Goal: Transaction & Acquisition: Purchase product/service

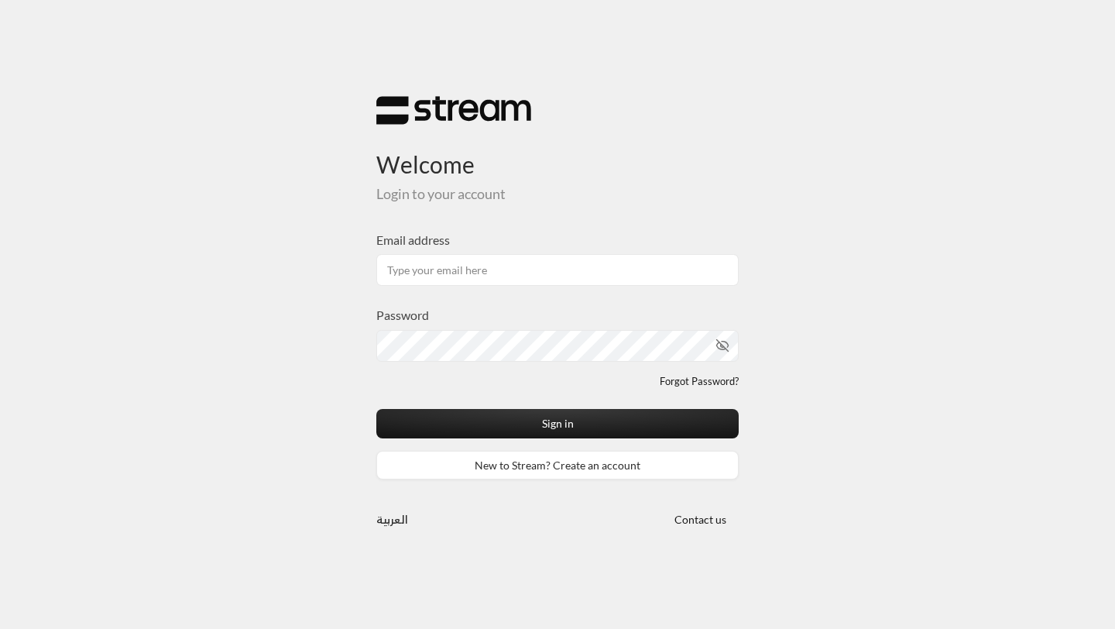
type input "[EMAIL_ADDRESS][DOMAIN_NAME]"
click at [710, 341] on icon "toggle password visibility" at bounding box center [707, 345] width 14 height 14
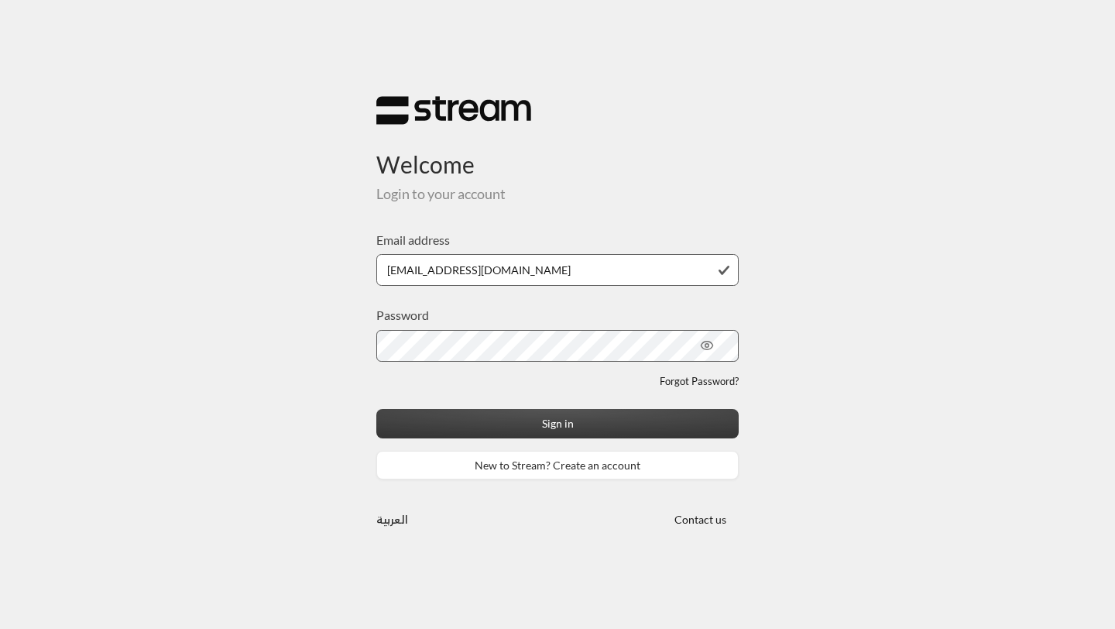
click at [383, 424] on button "Sign in" at bounding box center [557, 423] width 362 height 29
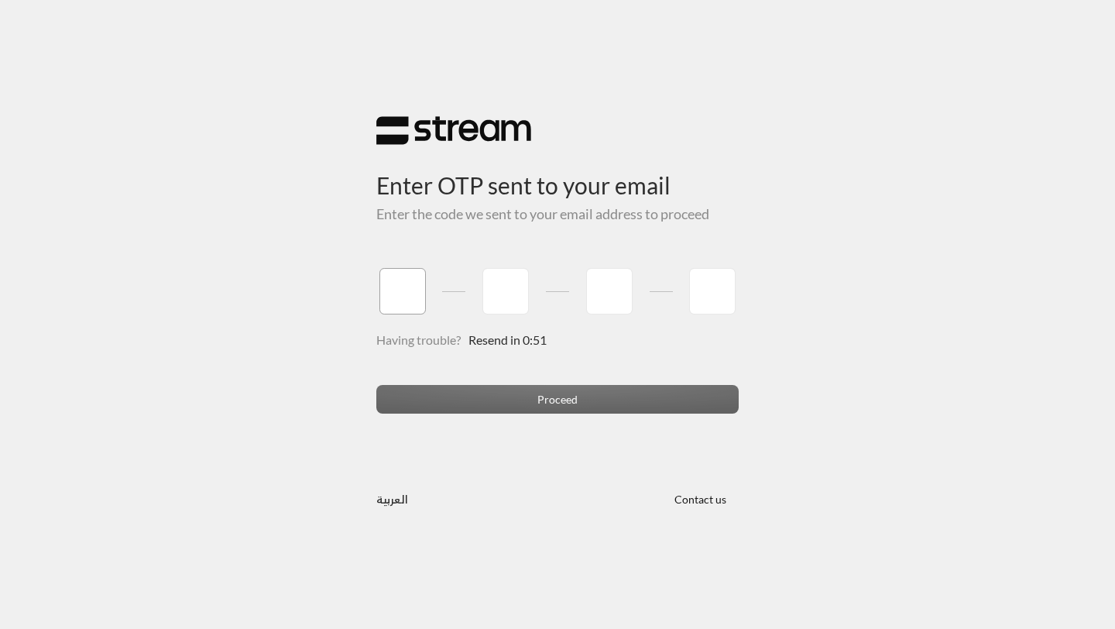
type input "8"
type input "5"
type input "3"
type input "1"
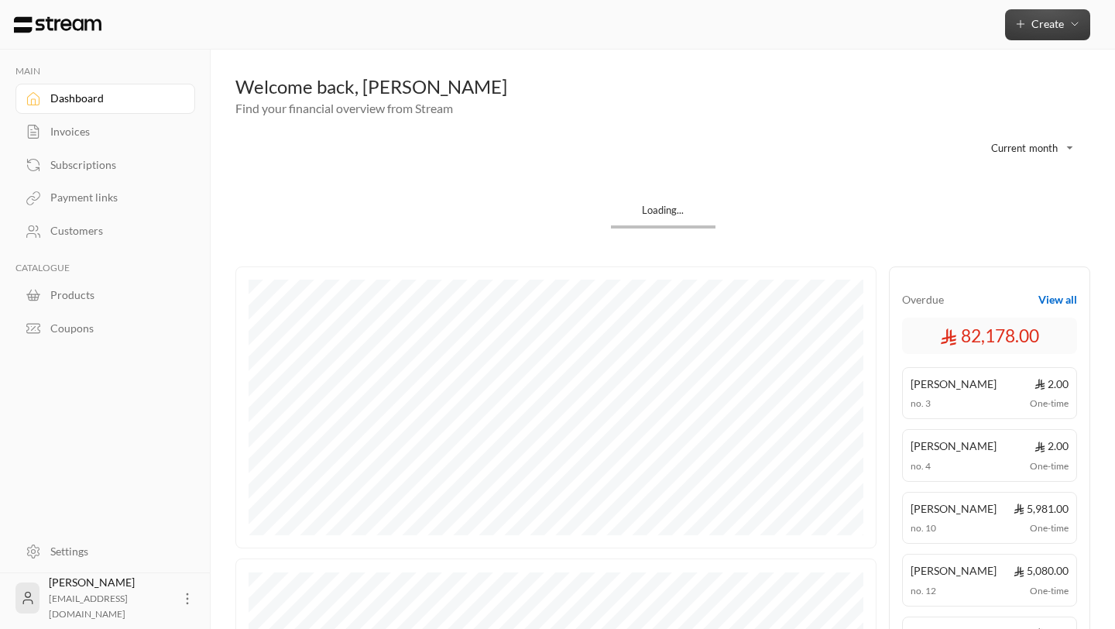
click at [1018, 13] on button "Create" at bounding box center [1047, 24] width 85 height 31
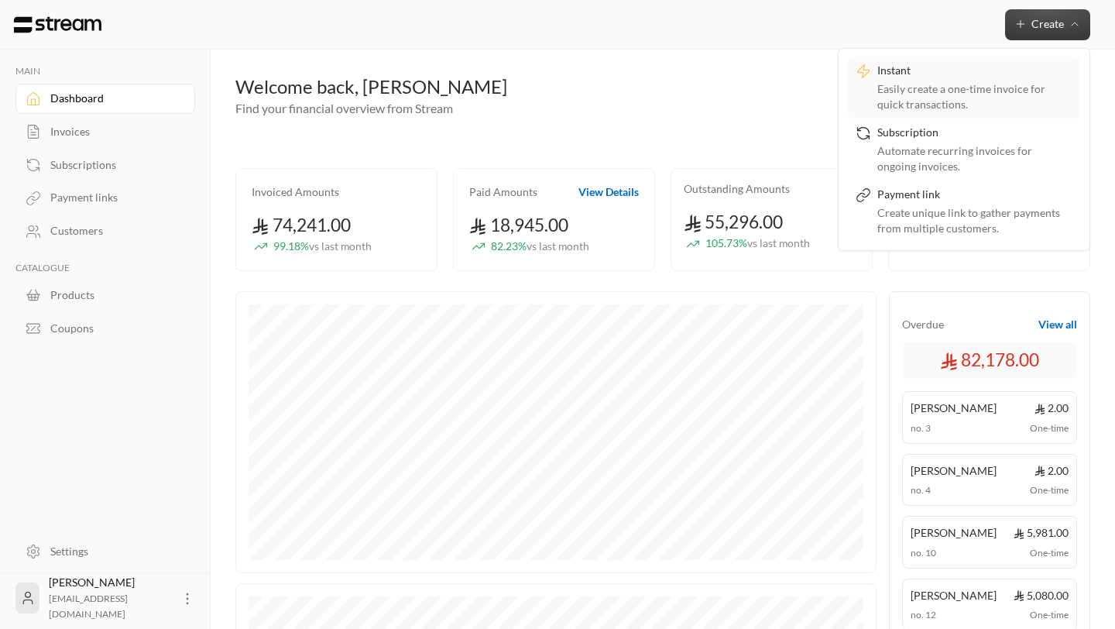
click at [897, 101] on div "Easily create a one-time invoice for quick transactions." at bounding box center [974, 96] width 195 height 31
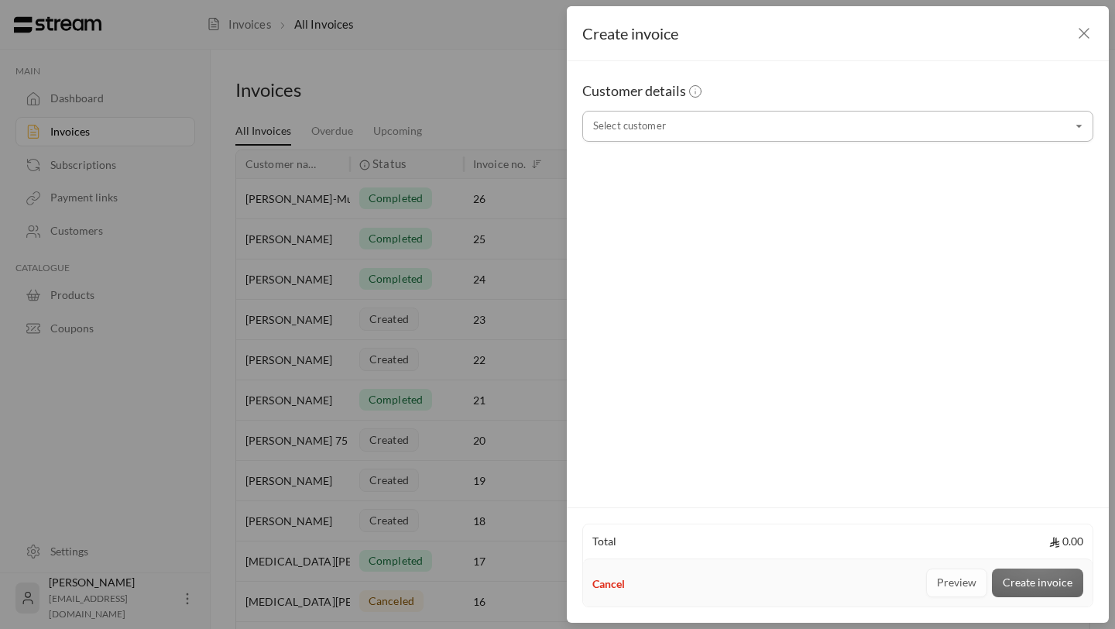
click at [776, 128] on input "Select customer" at bounding box center [837, 126] width 511 height 27
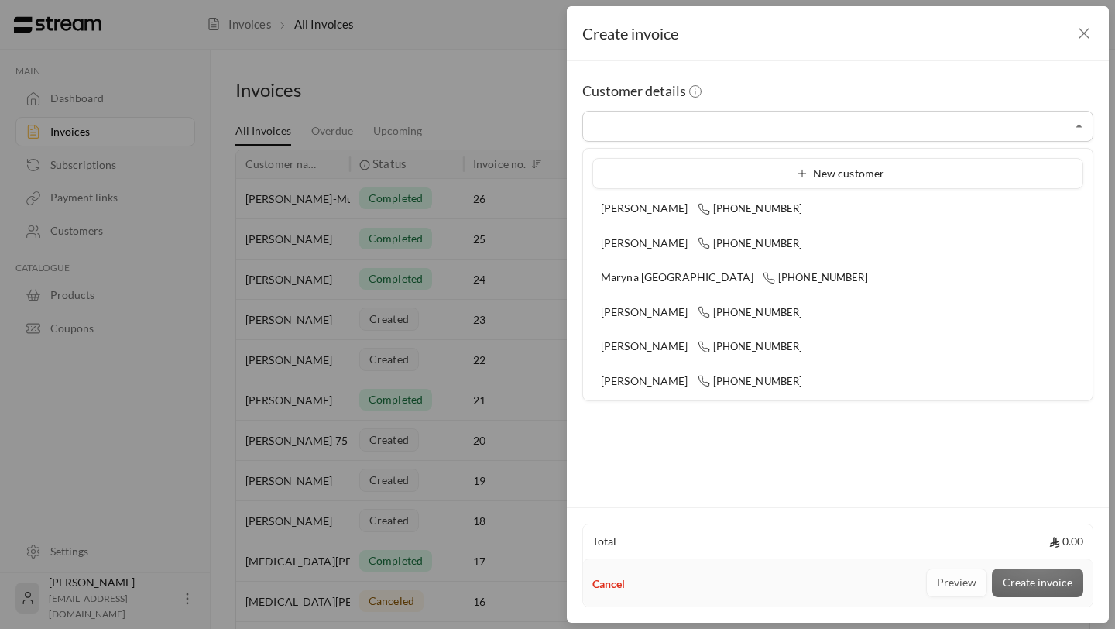
click at [735, 78] on div "Customer details Select customer Select customer" at bounding box center [838, 281] width 542 height 441
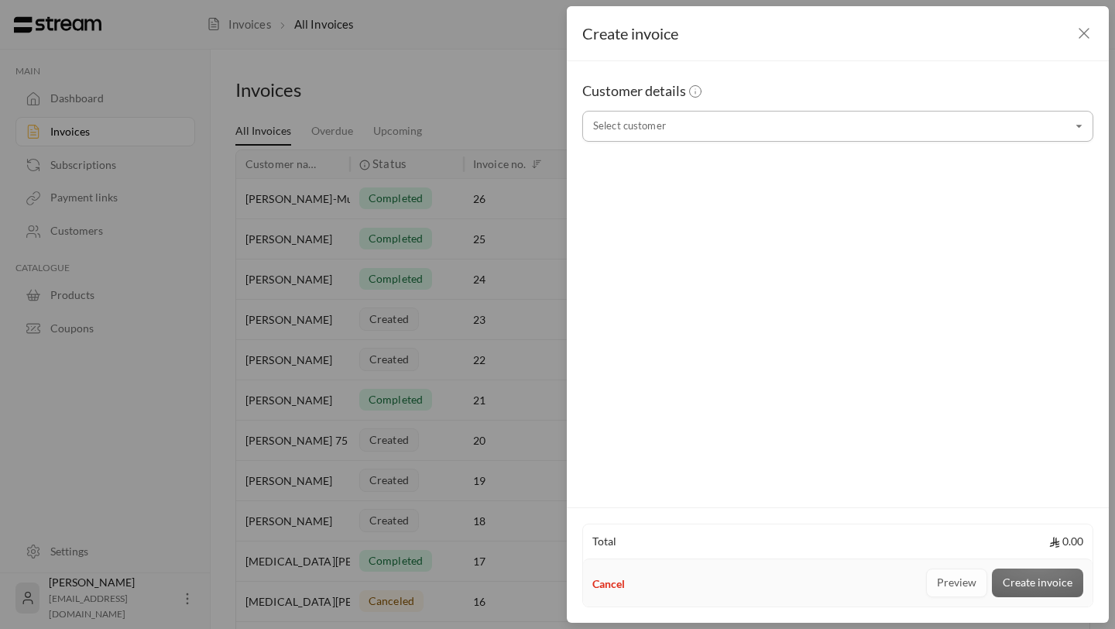
click at [635, 125] on input "Select customer" at bounding box center [837, 126] width 511 height 27
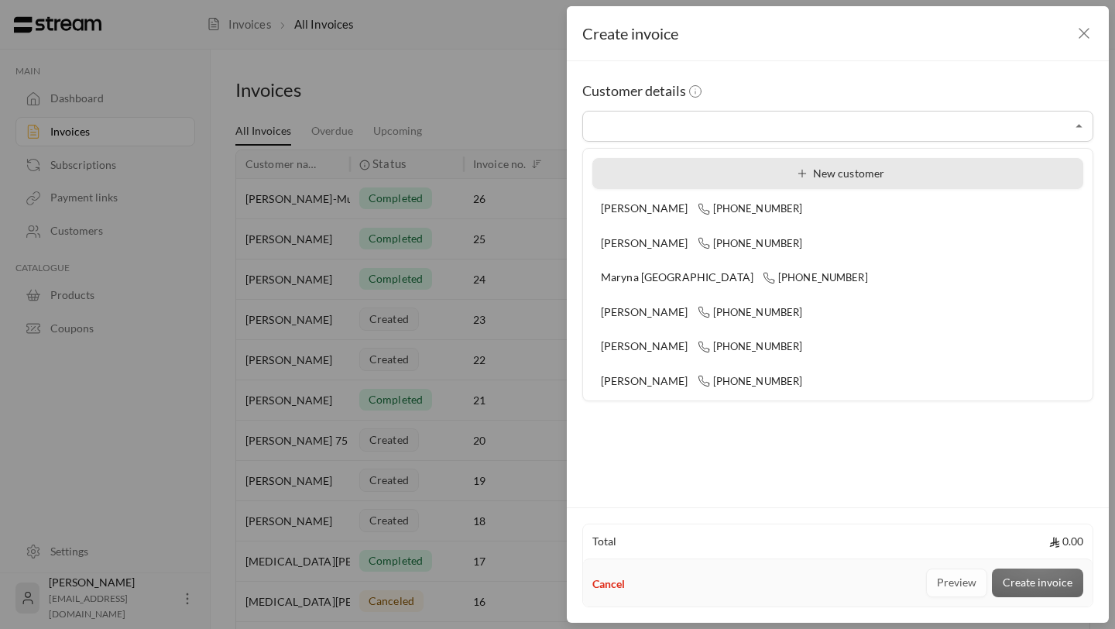
click at [852, 181] on li "New customer" at bounding box center [837, 173] width 491 height 31
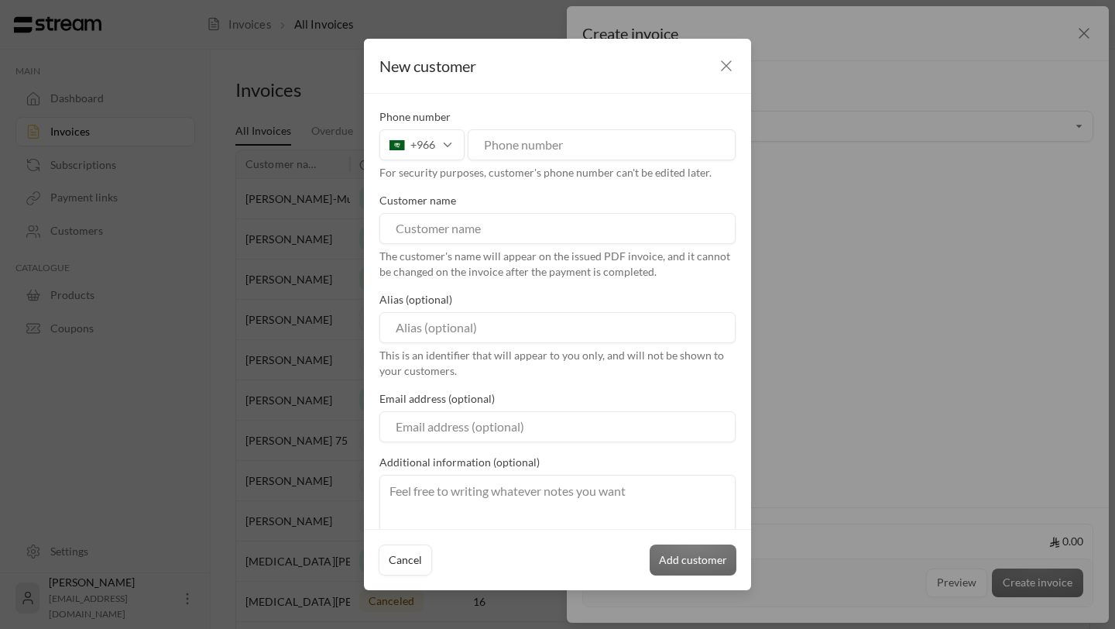
click at [503, 227] on input at bounding box center [557, 228] width 356 height 31
paste input "Lister Niemand"
type input "Lister Niemand"
click at [533, 144] on input "tel" at bounding box center [602, 144] width 268 height 31
click at [431, 144] on div "+966" at bounding box center [421, 144] width 85 height 31
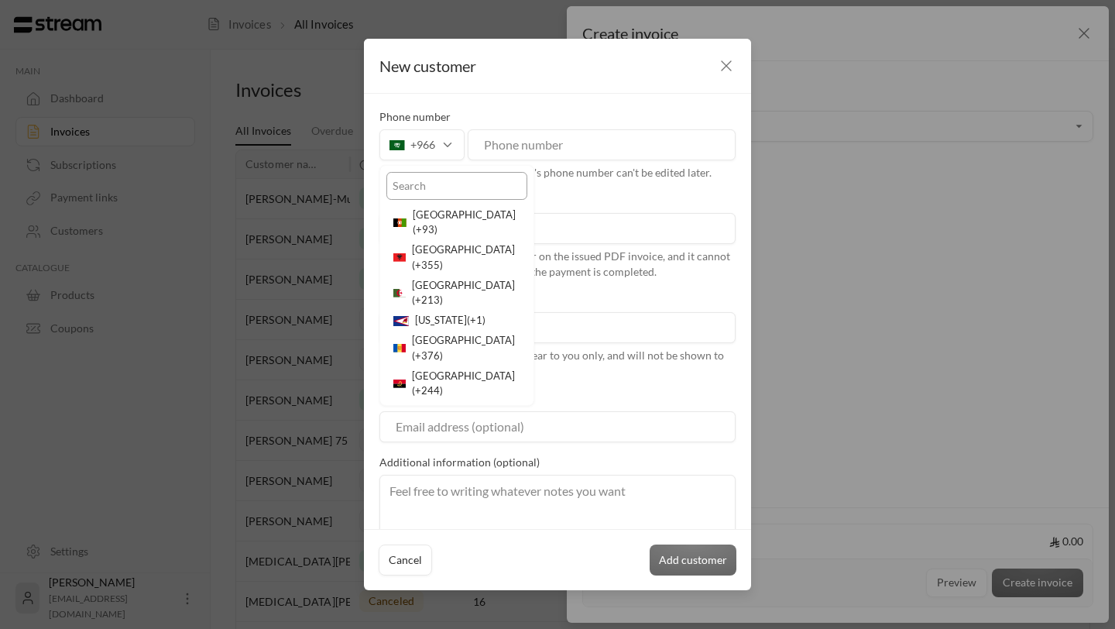
click at [443, 186] on input "text" at bounding box center [456, 186] width 141 height 28
type input "un"
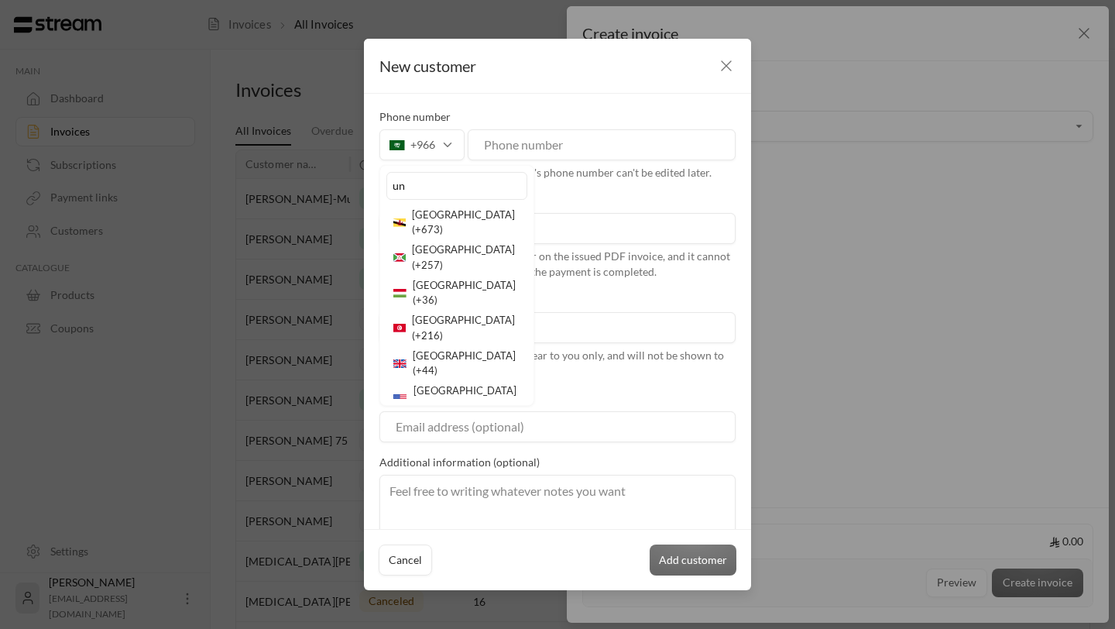
click at [449, 346] on li "[GEOGRAPHIC_DATA] ( +44 )" at bounding box center [456, 364] width 141 height 36
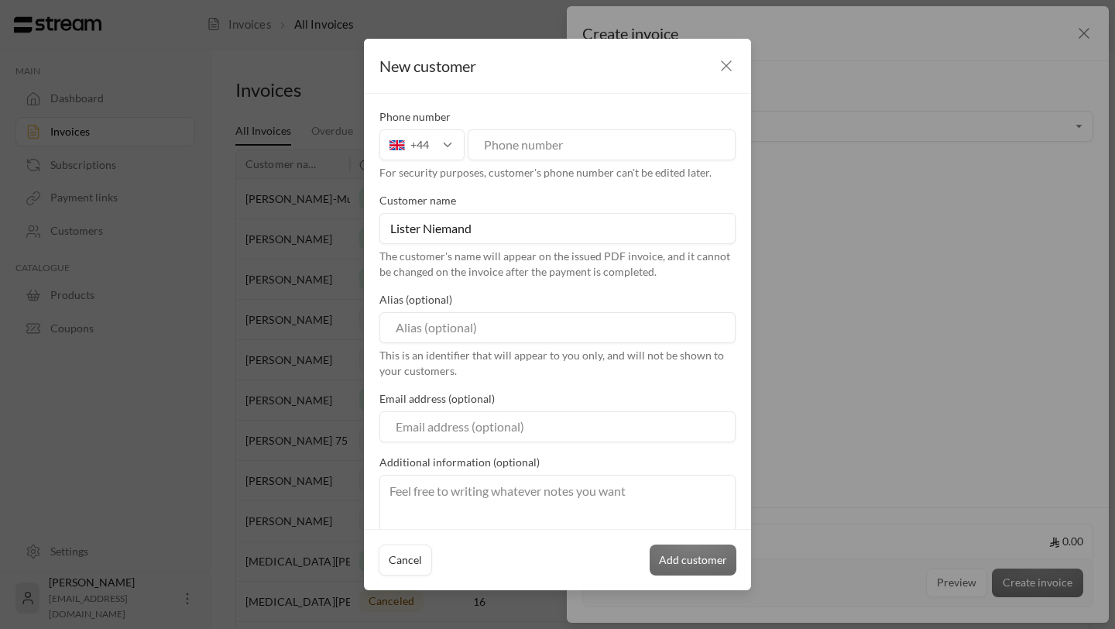
click at [566, 145] on input "tel" at bounding box center [602, 144] width 268 height 31
paste input "7840404207"
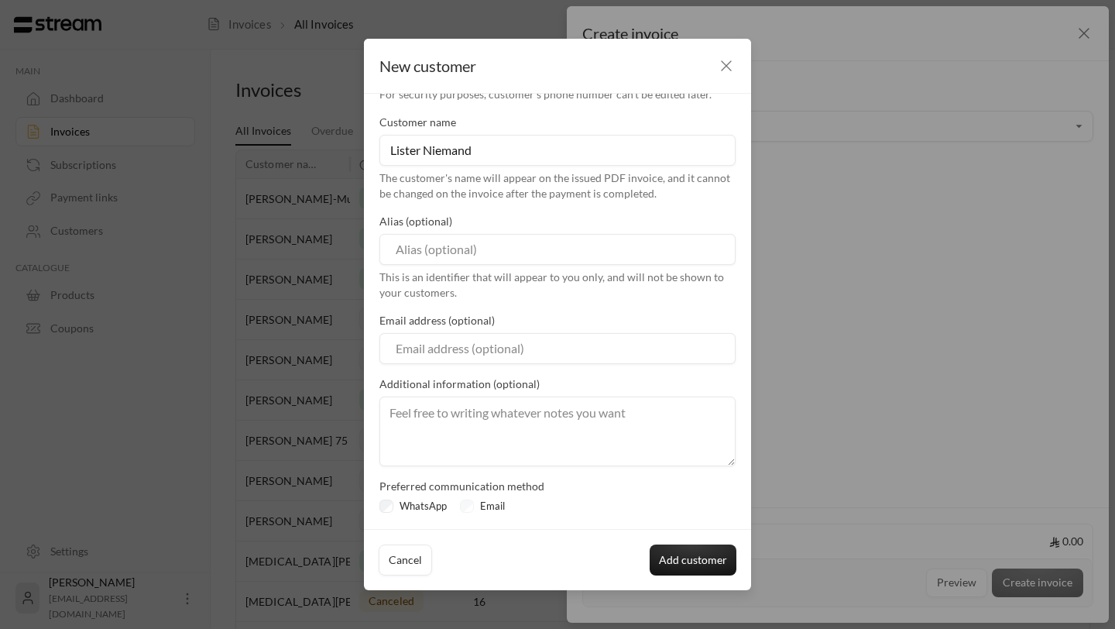
type input "7840404207"
click at [469, 501] on div "Email" at bounding box center [485, 506] width 51 height 15
click at [469, 506] on div "Email" at bounding box center [485, 506] width 51 height 15
click at [468, 504] on div "Email" at bounding box center [485, 506] width 51 height 15
click at [469, 508] on div "Email" at bounding box center [485, 506] width 51 height 15
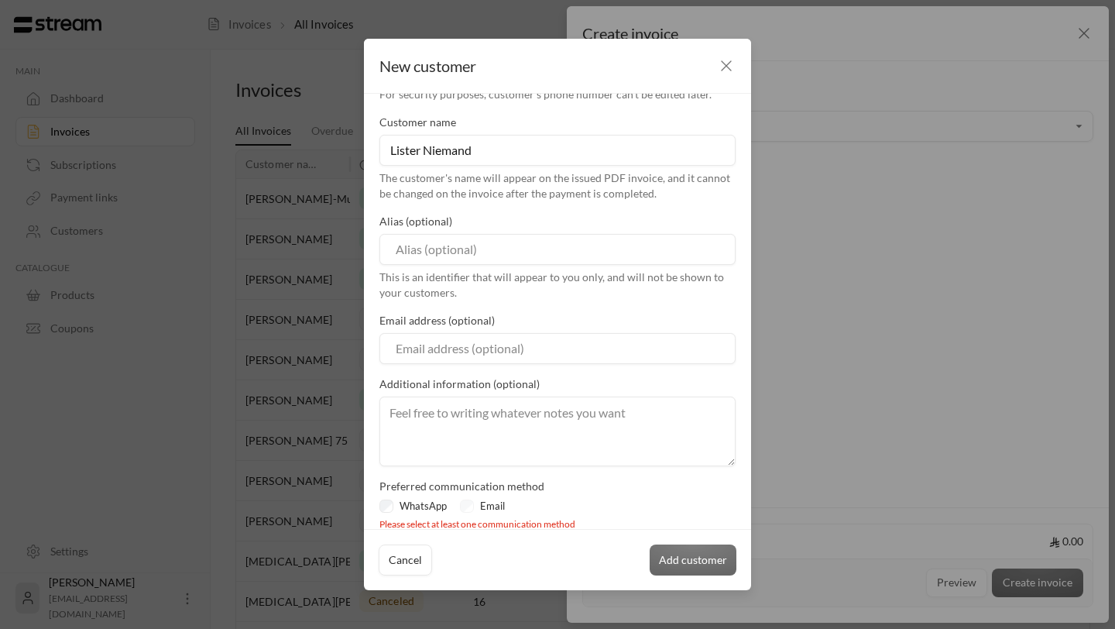
click at [459, 497] on div "Preferred communication method WhatsApp Email Please select at least one commun…" at bounding box center [557, 505] width 356 height 53
click at [465, 501] on div "Email" at bounding box center [485, 506] width 51 height 15
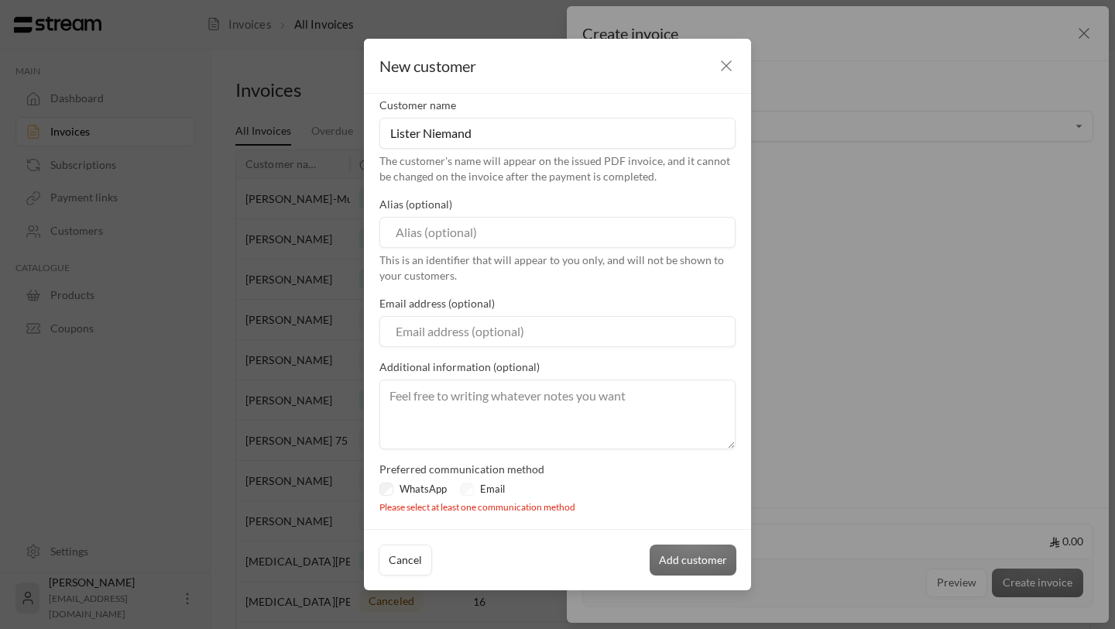
click at [469, 486] on div "Email" at bounding box center [485, 489] width 51 height 15
click at [469, 490] on div "Email" at bounding box center [485, 489] width 51 height 15
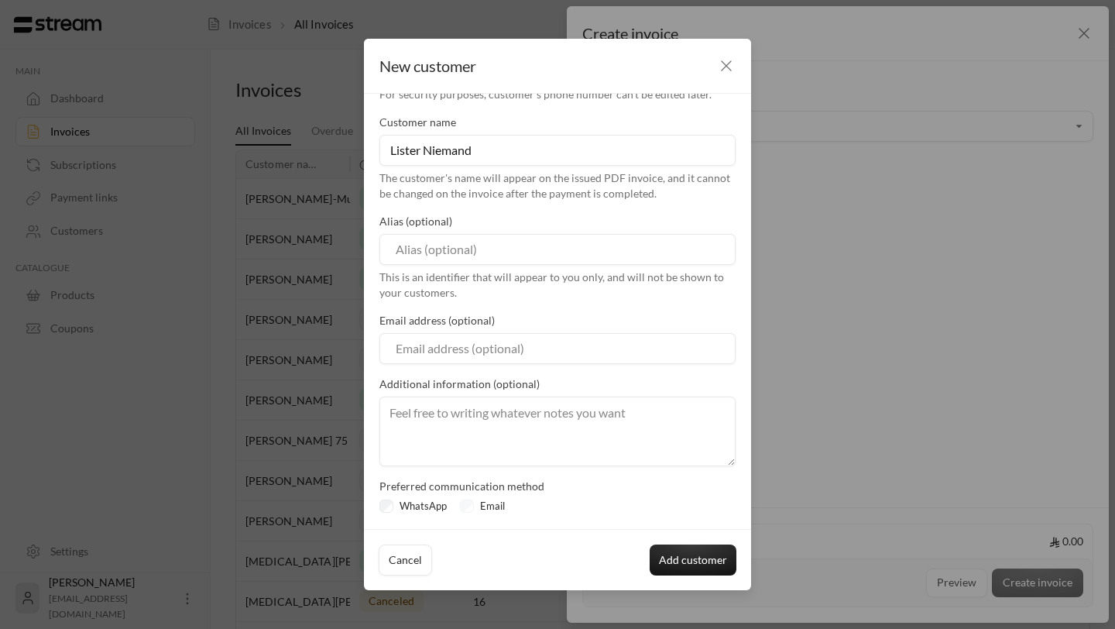
click at [453, 344] on input "Email" at bounding box center [557, 348] width 356 height 31
paste input "[EMAIL_ADDRESS][DOMAIN_NAME]"
type input "[EMAIL_ADDRESS][DOMAIN_NAME]"
click at [691, 559] on button "Add customer" at bounding box center [693, 559] width 87 height 31
type input "**********"
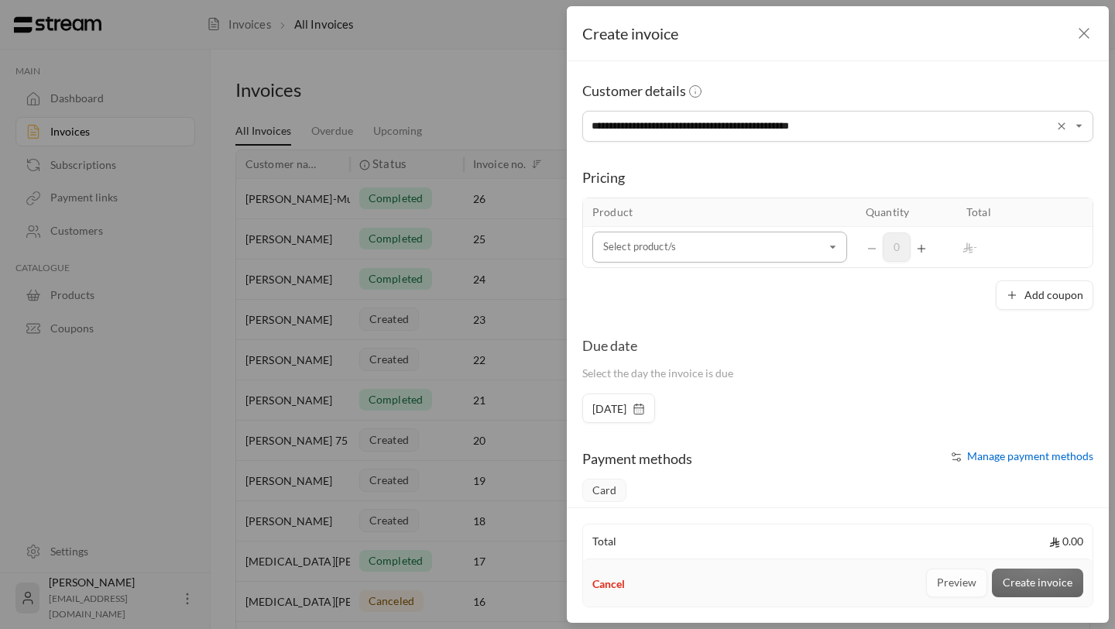
click at [733, 242] on input "Select customer" at bounding box center [719, 247] width 255 height 27
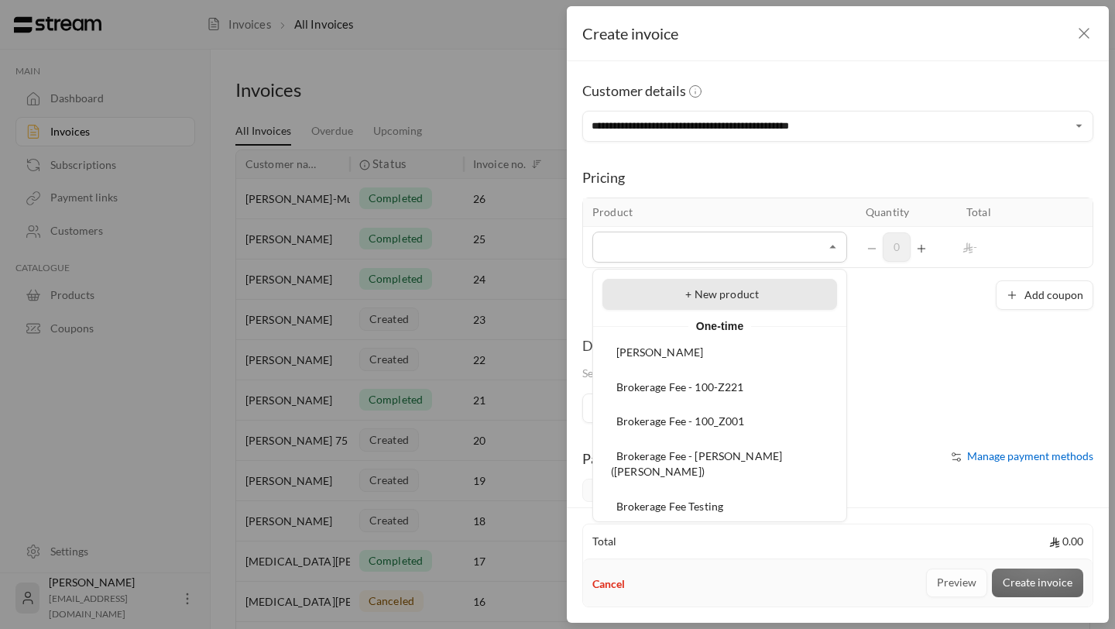
click at [707, 294] on span "+ New product" at bounding box center [722, 293] width 74 height 13
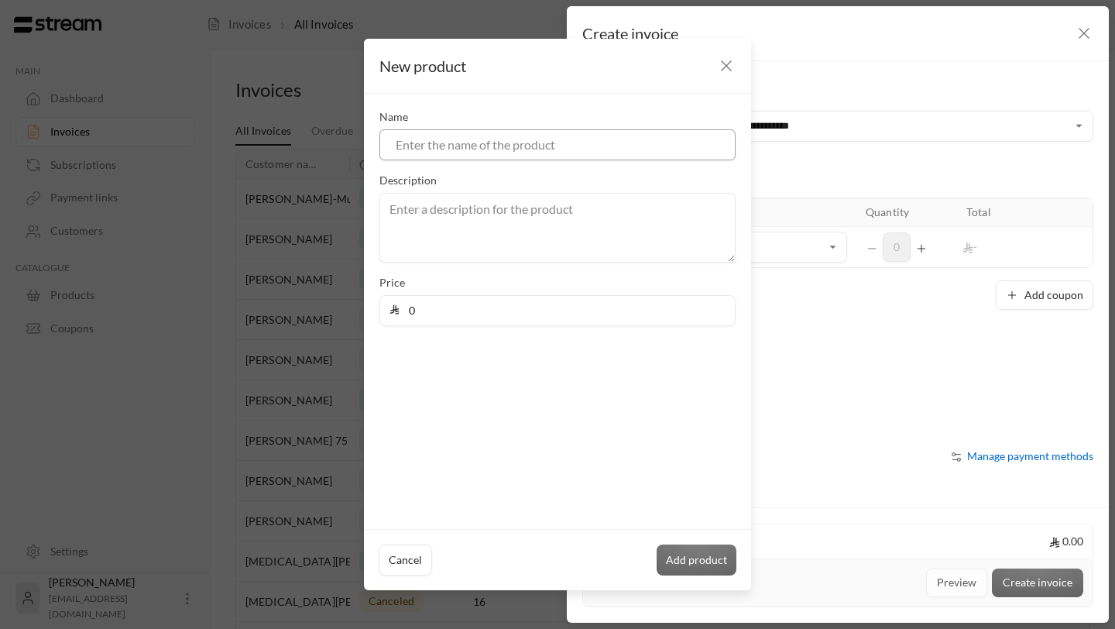
click at [444, 145] on input at bounding box center [557, 144] width 356 height 31
type input "L"
type input "Lister Niemand Security Deposit+First Payment"
click at [429, 228] on textarea at bounding box center [557, 228] width 356 height 70
click at [436, 315] on input "0" at bounding box center [563, 310] width 326 height 29
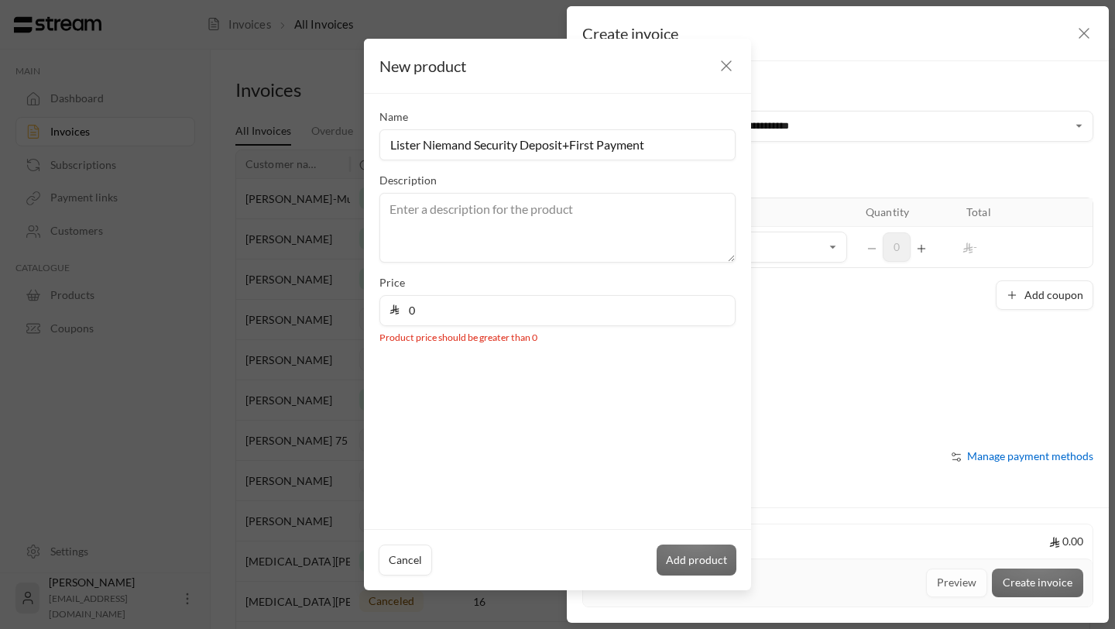
type input "0"
